Goal: Navigation & Orientation: Find specific page/section

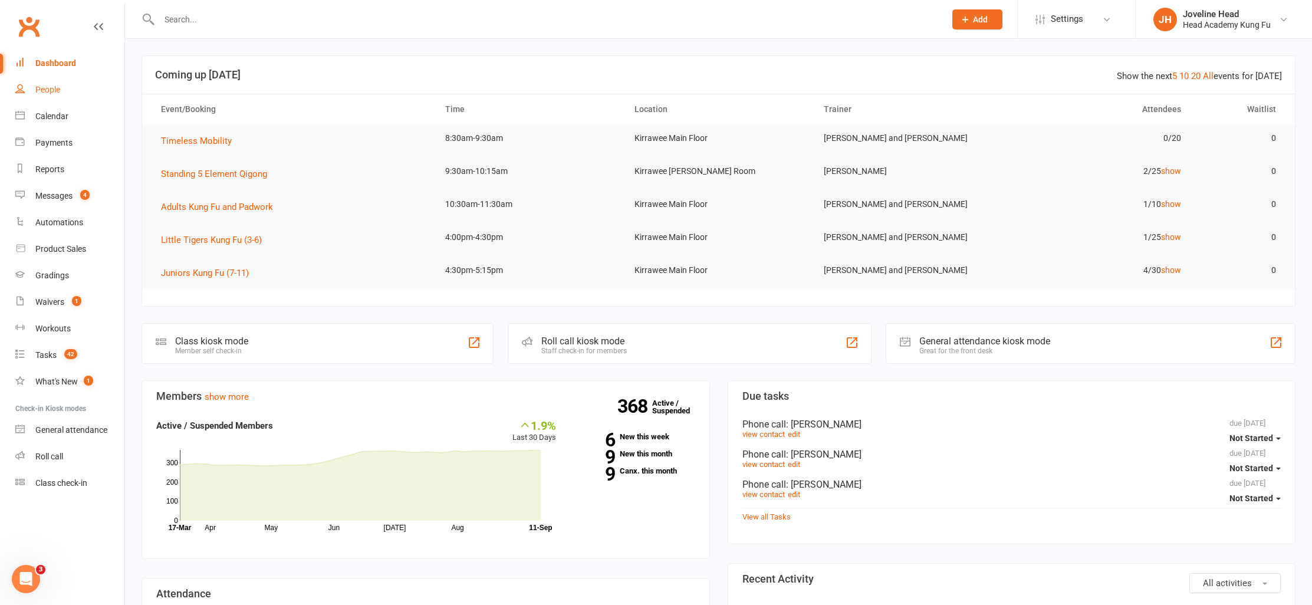
click at [54, 93] on div "People" at bounding box center [47, 89] width 25 height 9
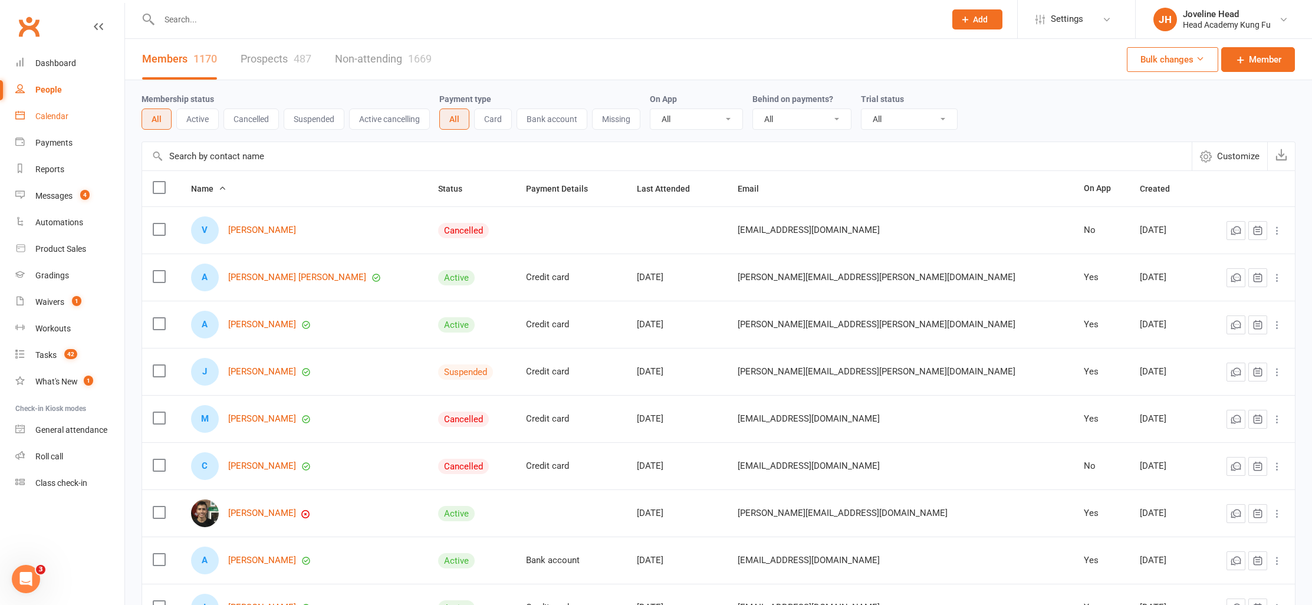
click at [54, 119] on div "Calendar" at bounding box center [51, 115] width 33 height 9
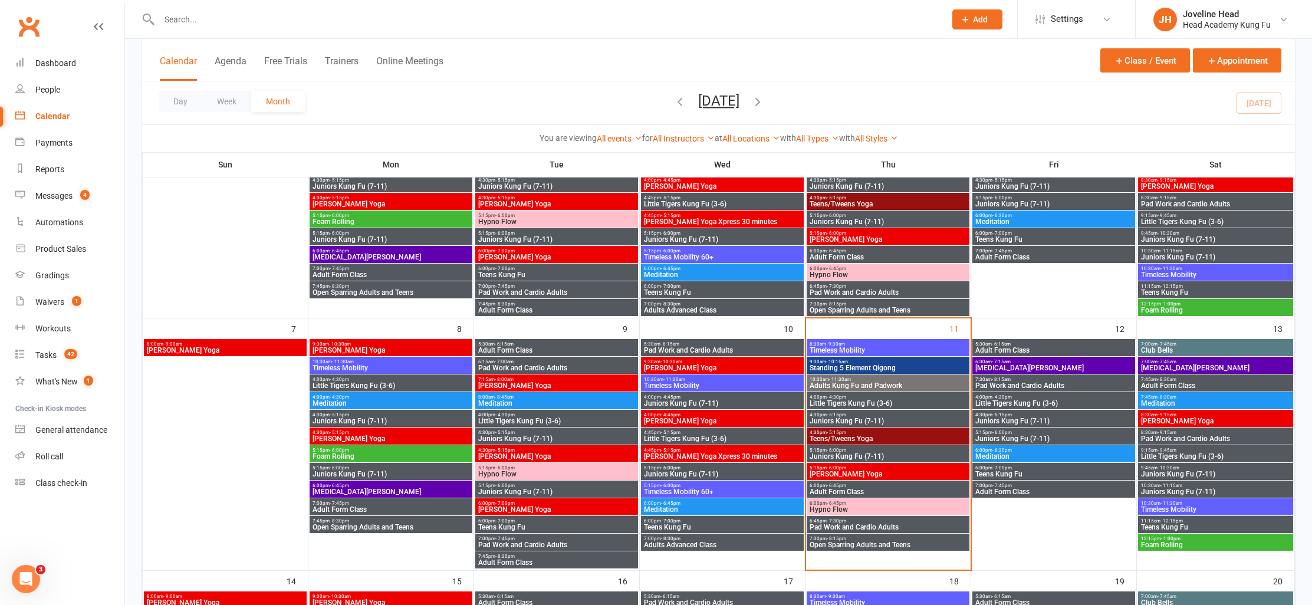
scroll to position [167, 0]
click at [339, 382] on span "Little Tigers Kung Fu (3-6)" at bounding box center [391, 385] width 158 height 7
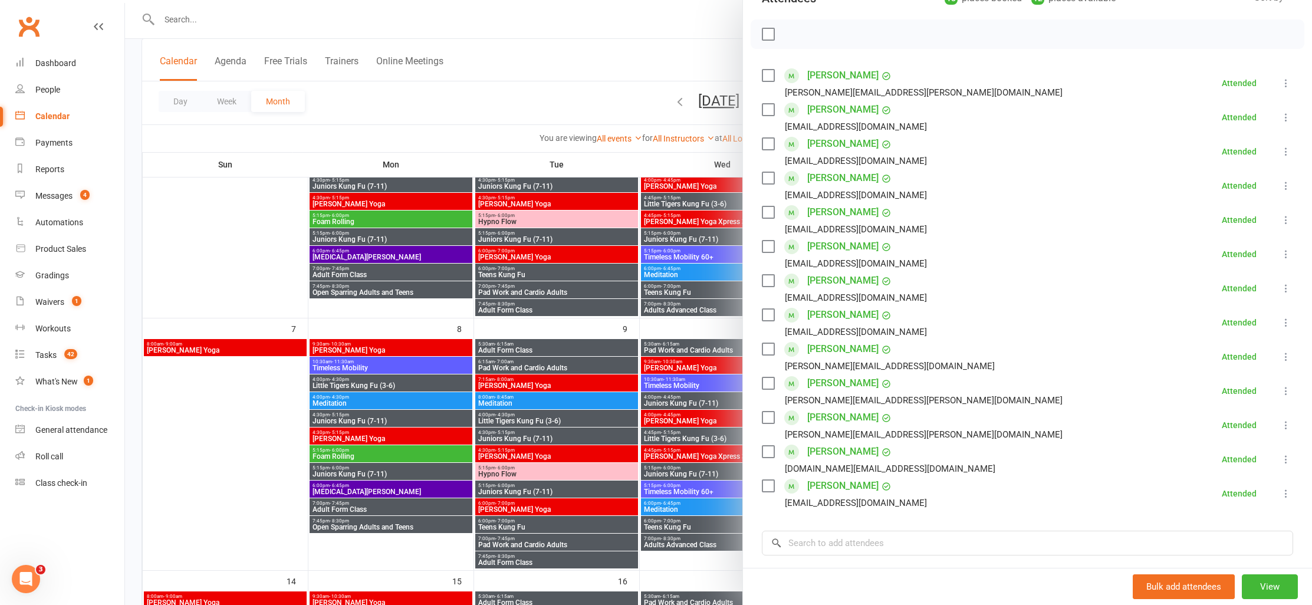
scroll to position [262, 0]
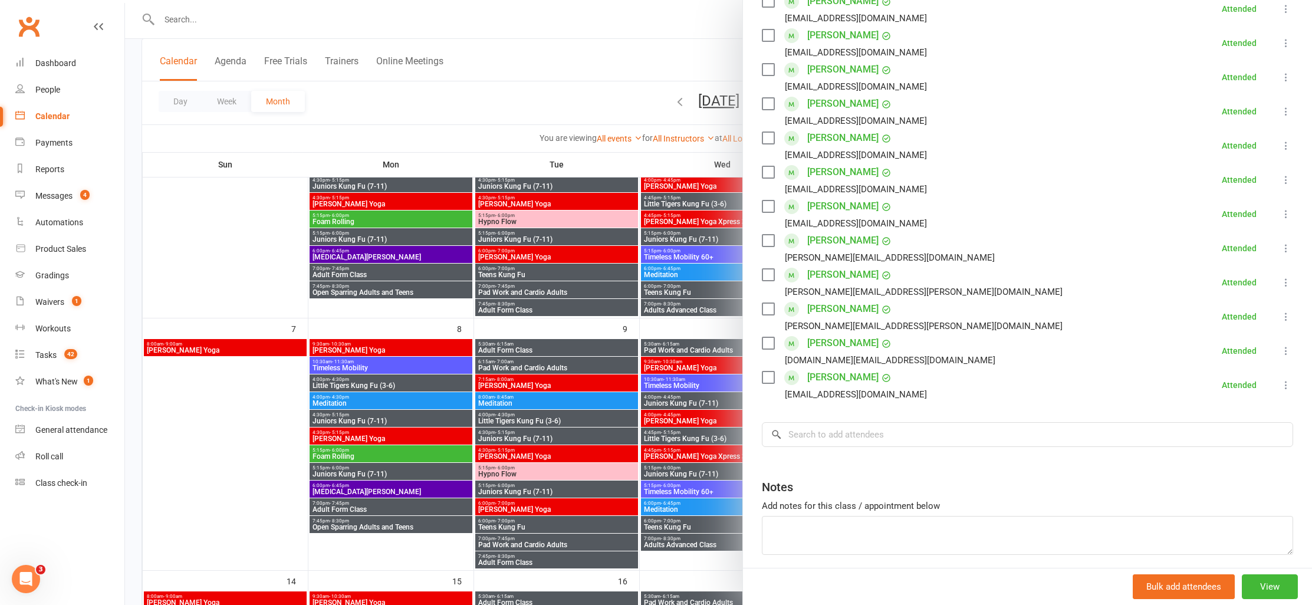
click at [350, 421] on div at bounding box center [718, 302] width 1187 height 605
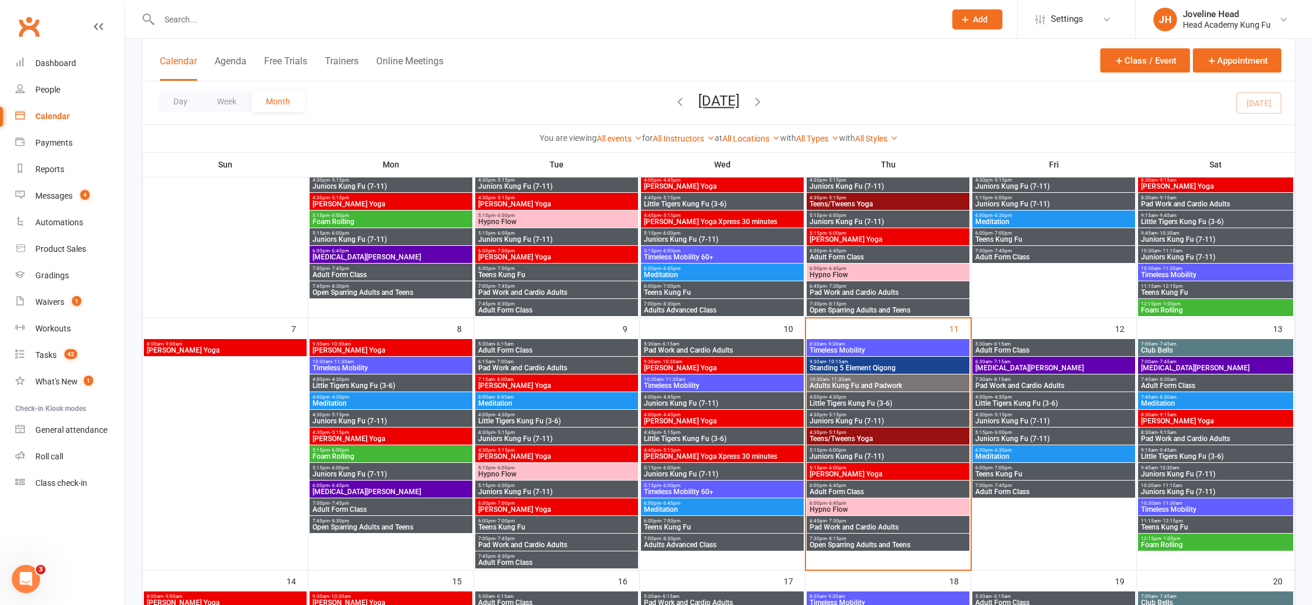
click at [375, 418] on span "Juniors Kung Fu (7-11)" at bounding box center [391, 421] width 158 height 7
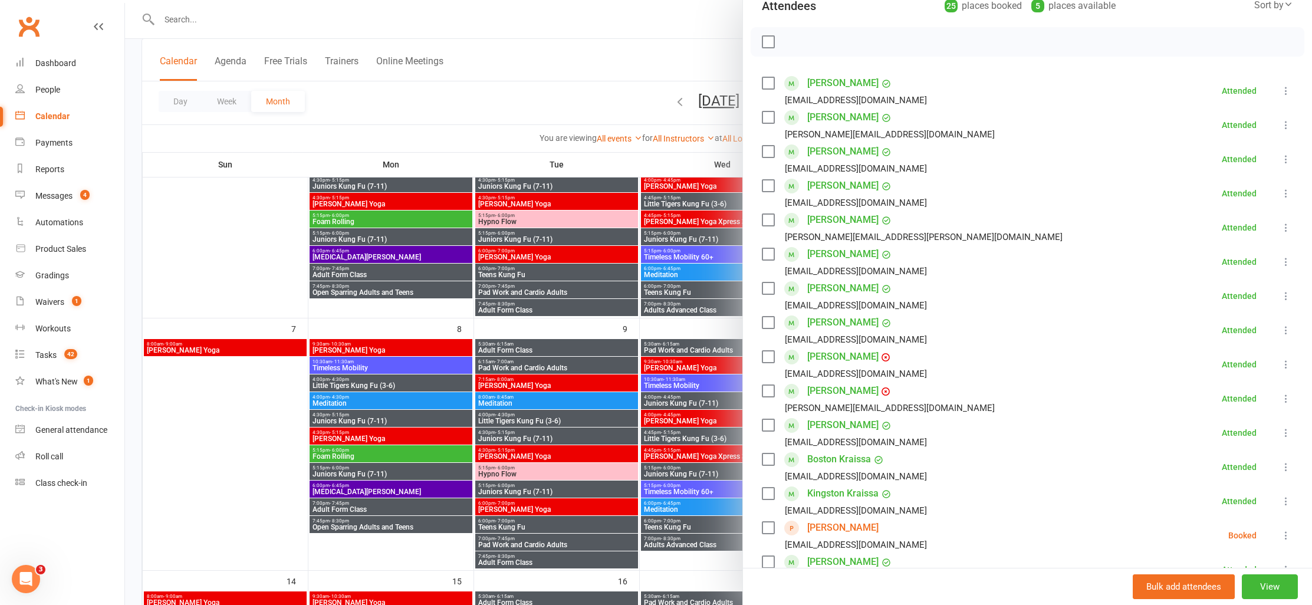
scroll to position [167, 0]
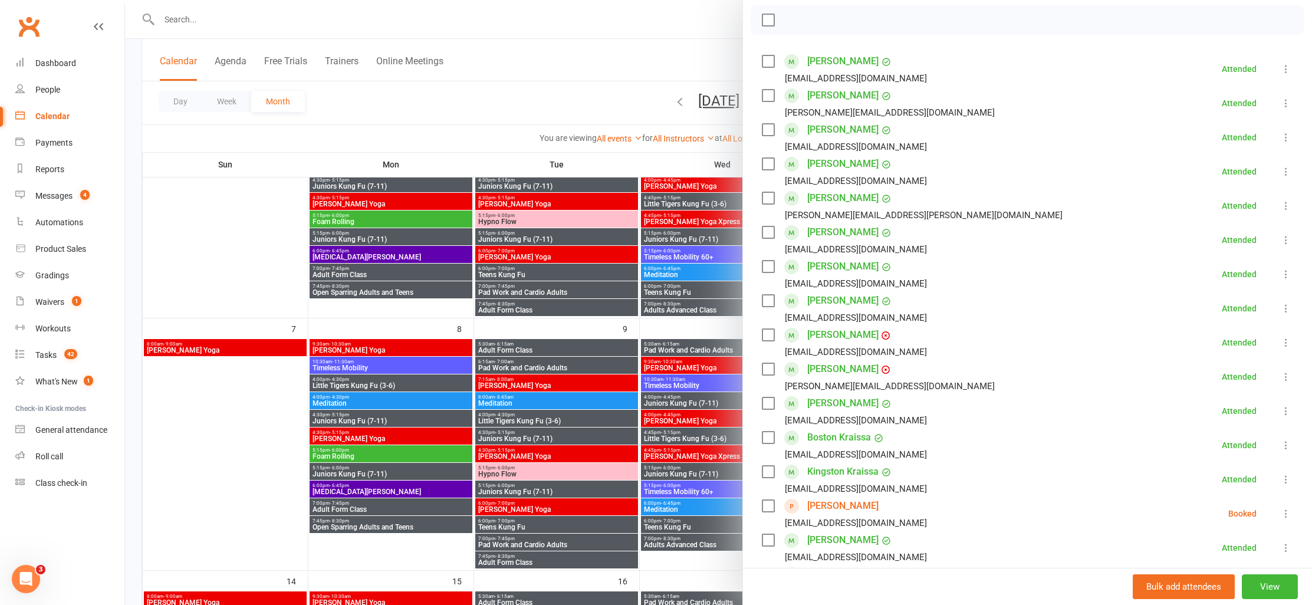
click at [836, 507] on link "[PERSON_NAME]" at bounding box center [842, 506] width 71 height 19
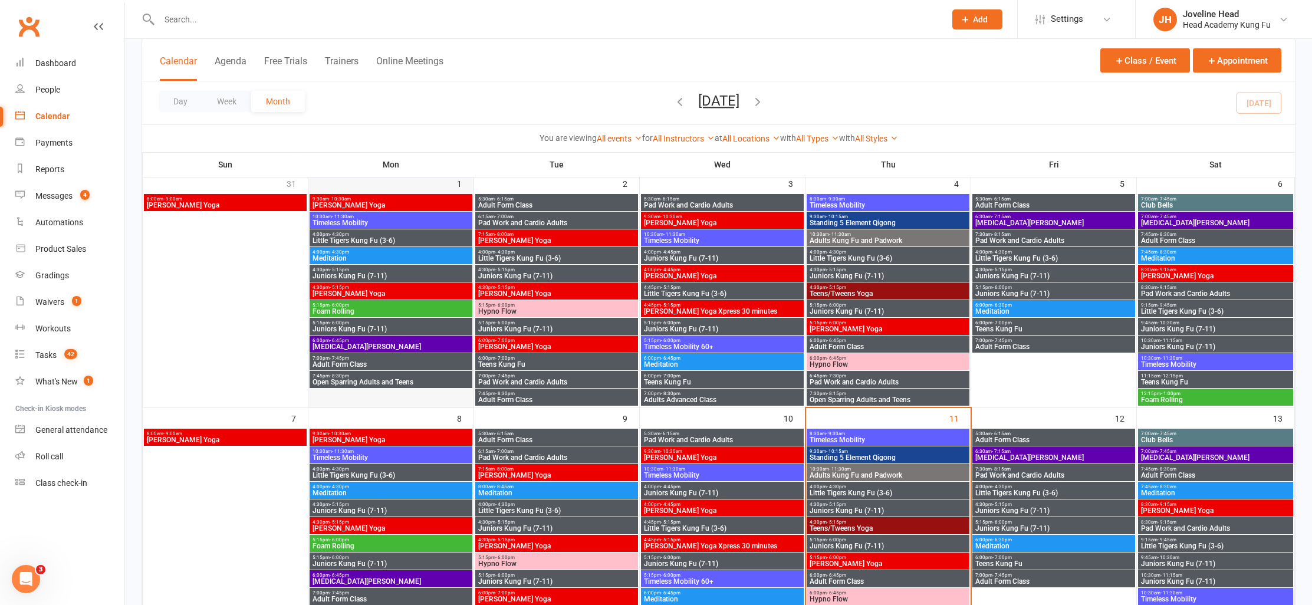
scroll to position [291, 0]
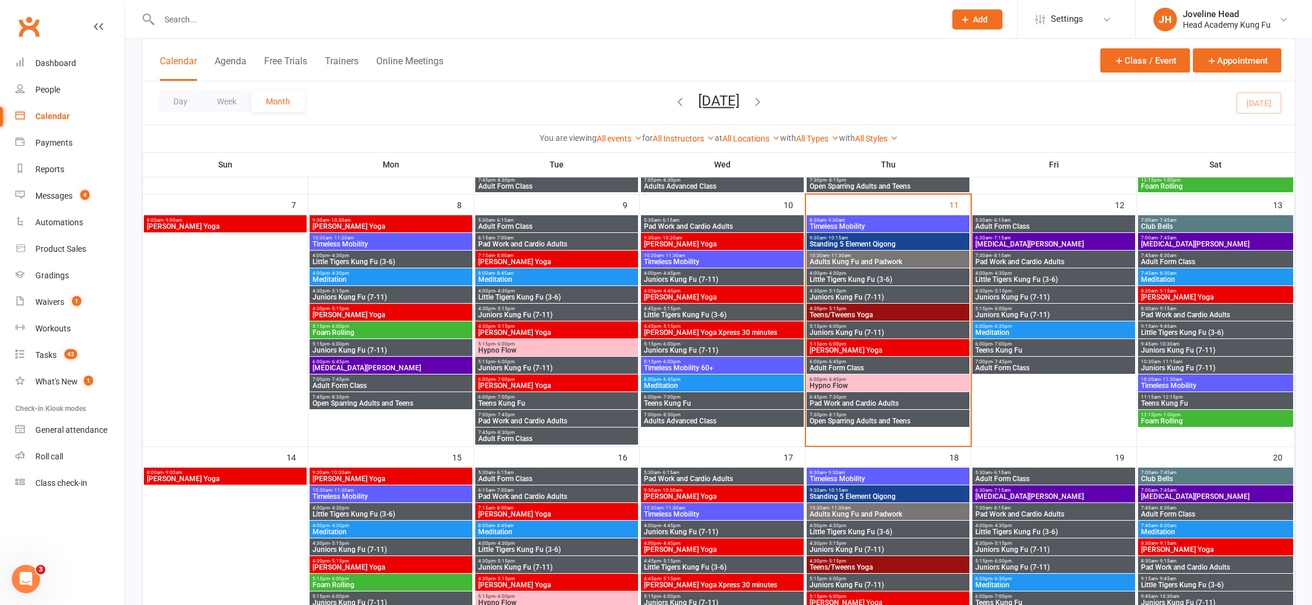
click at [356, 344] on span "5:15pm - 6:00pm" at bounding box center [391, 343] width 158 height 5
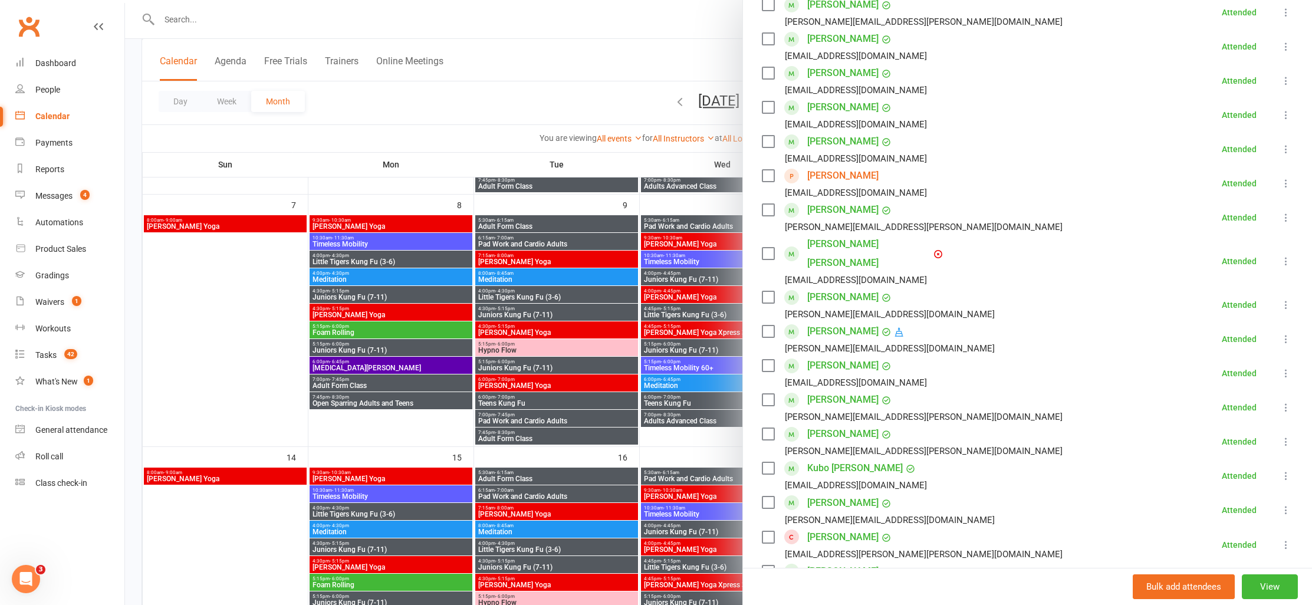
scroll to position [293, 0]
click at [828, 527] on link "[PERSON_NAME]" at bounding box center [842, 536] width 71 height 19
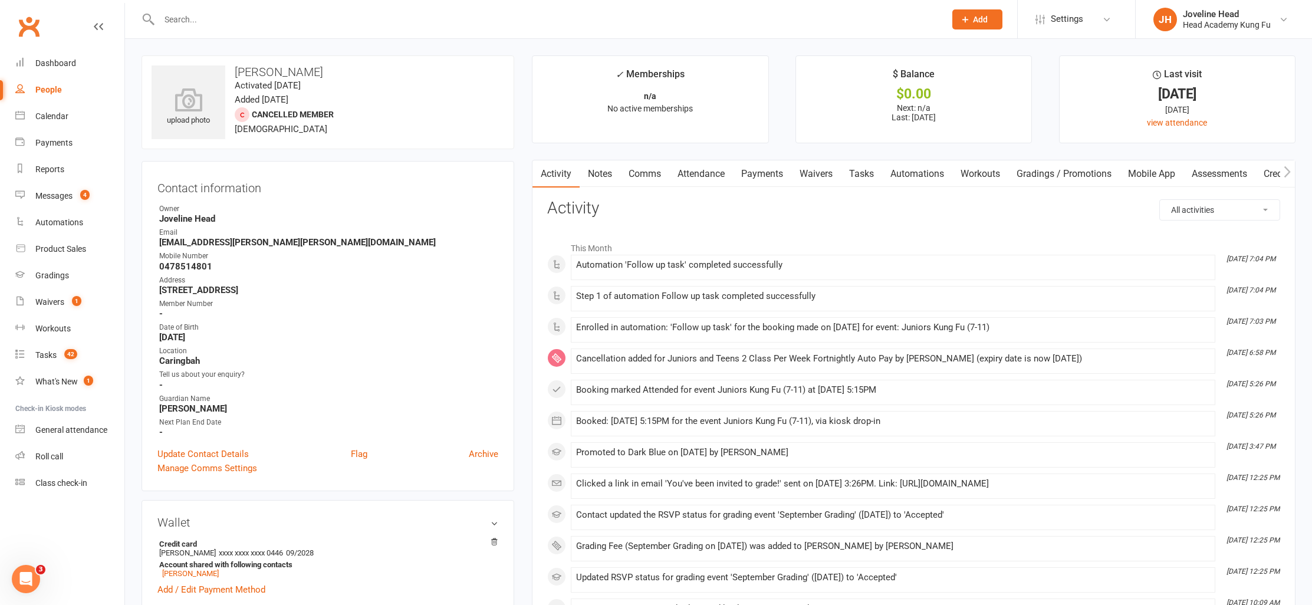
scroll to position [2, 0]
click at [66, 303] on count-badge "1" at bounding box center [73, 301] width 15 height 9
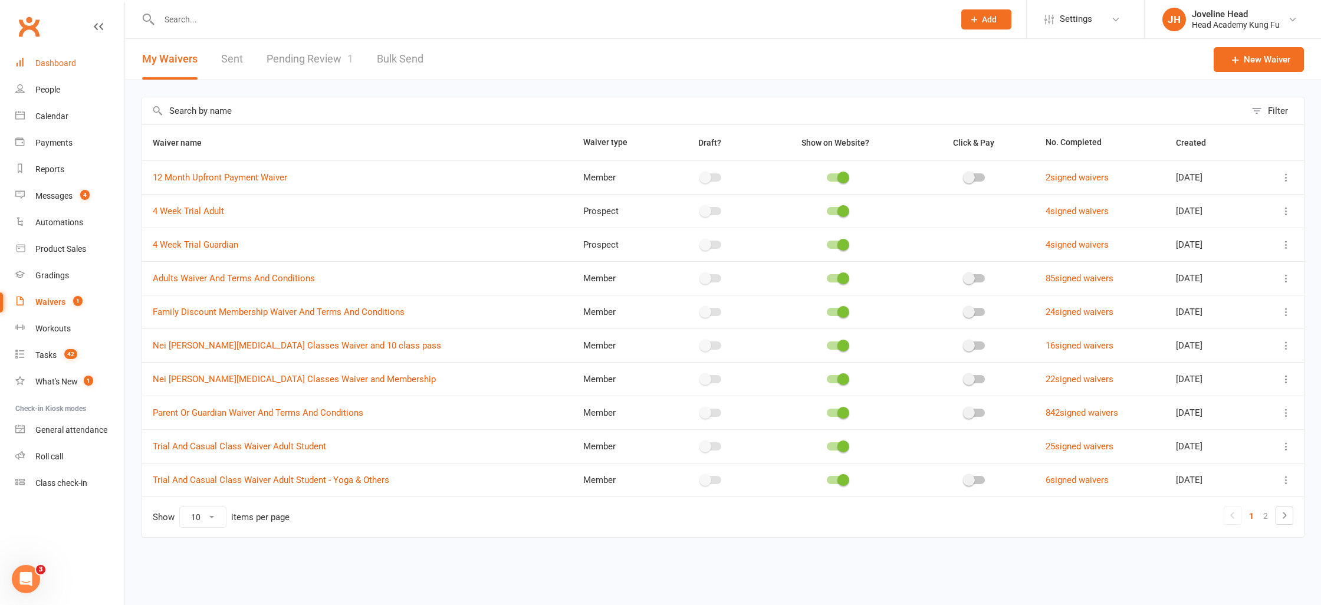
click at [37, 61] on div "Dashboard" at bounding box center [55, 62] width 41 height 9
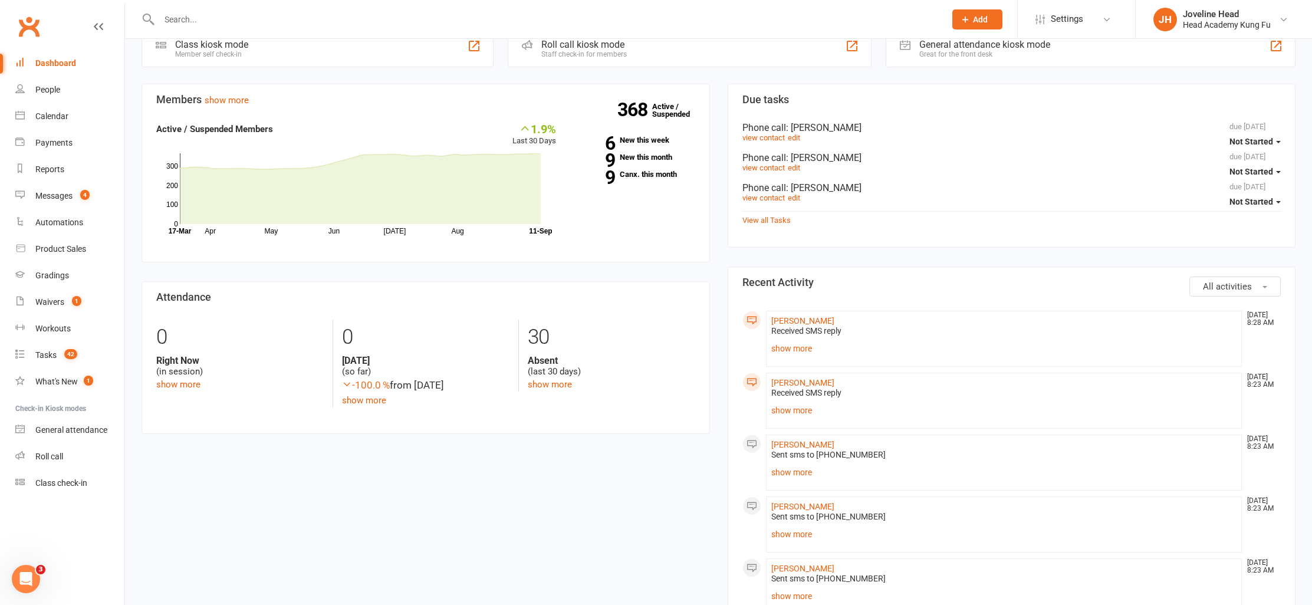
scroll to position [298, 0]
